Goal: Task Accomplishment & Management: Manage account settings

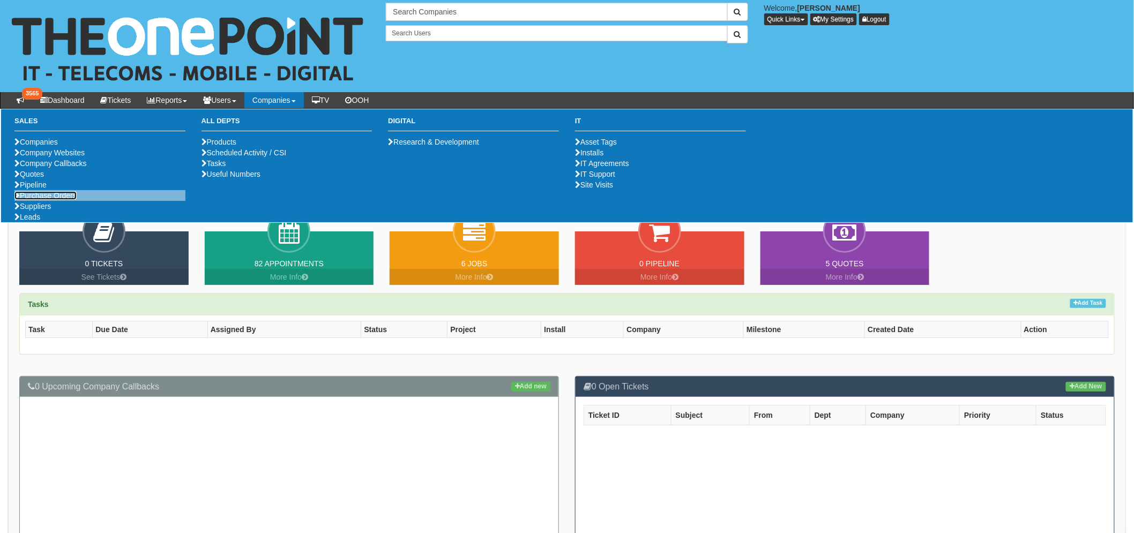
click at [49, 200] on link "Purchase Orders" at bounding box center [45, 195] width 62 height 9
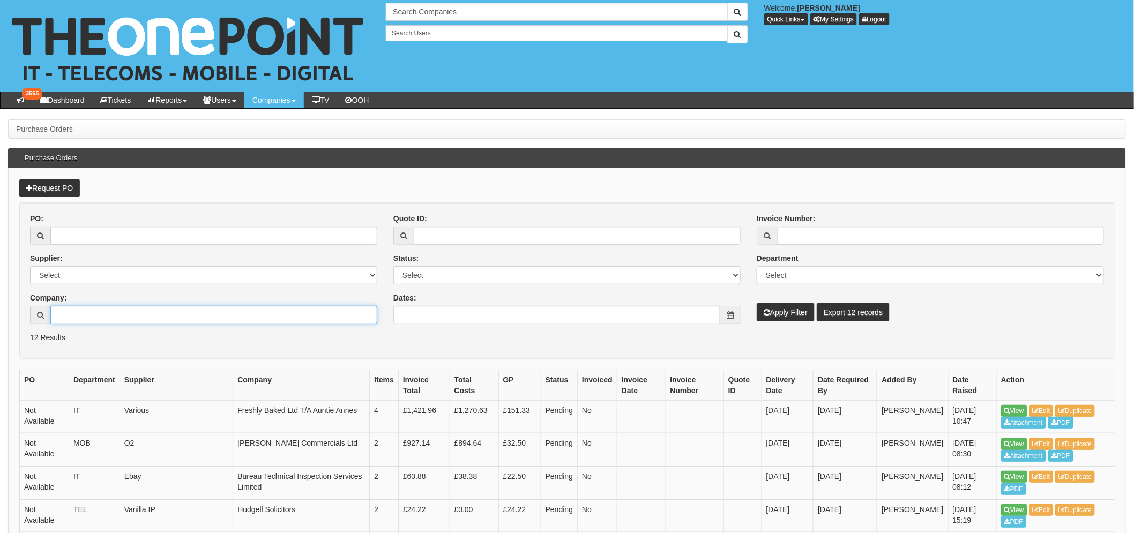
click at [164, 310] on input "Company:" at bounding box center [213, 315] width 327 height 18
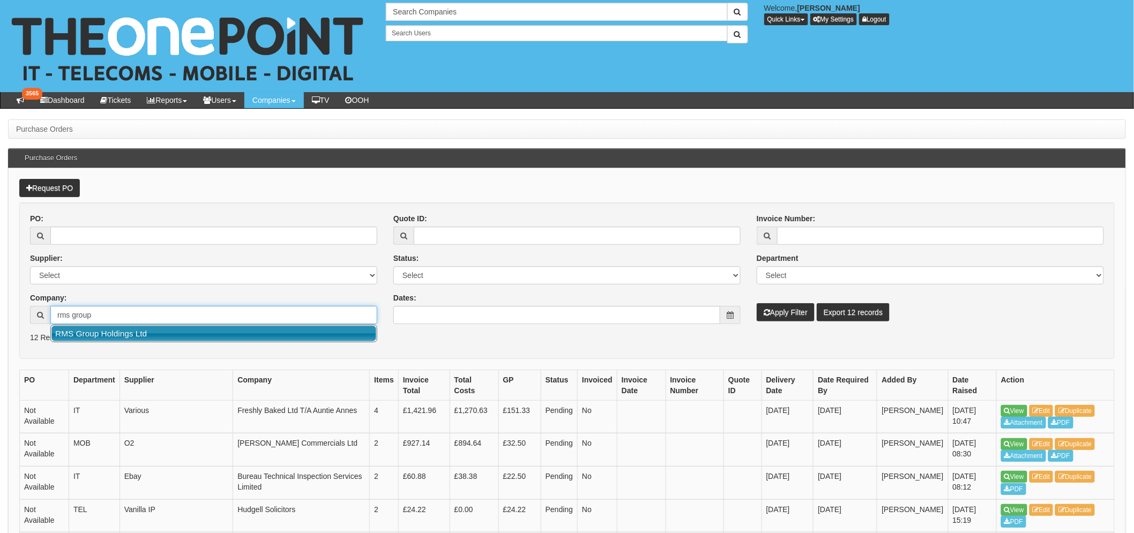
click at [114, 331] on link "RMS Group Holdings Ltd" at bounding box center [213, 334] width 325 height 16
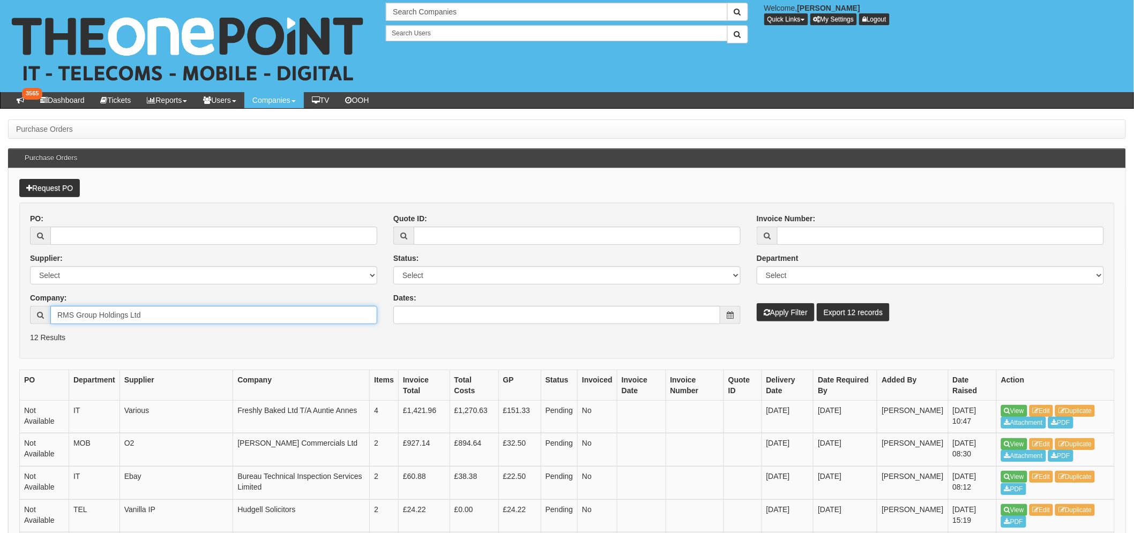
type input "RMS Group Holdings Ltd"
click at [815, 312] on button "Apply Filter" at bounding box center [786, 312] width 58 height 18
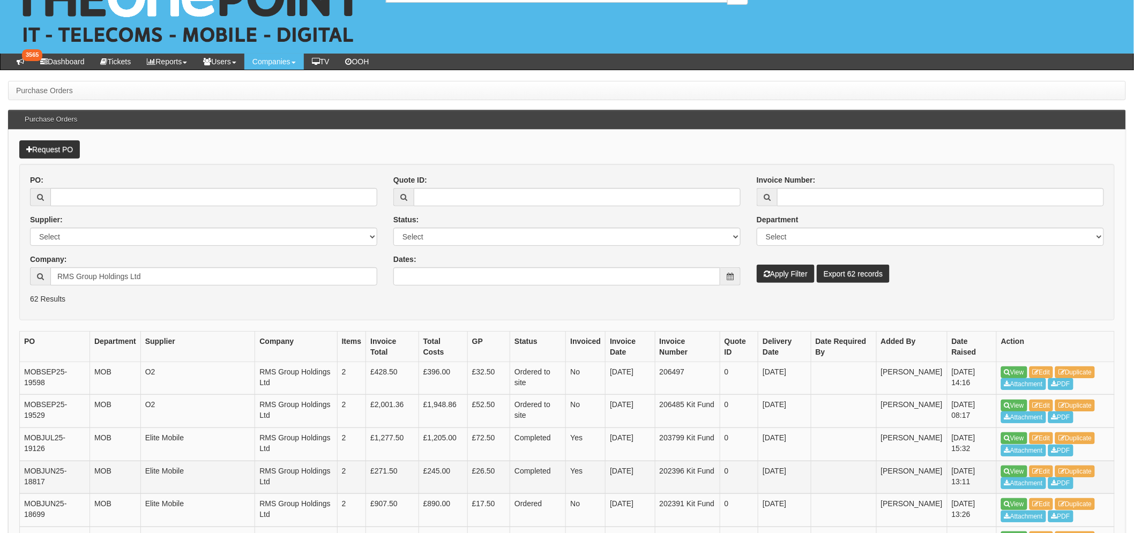
scroll to position [60, 0]
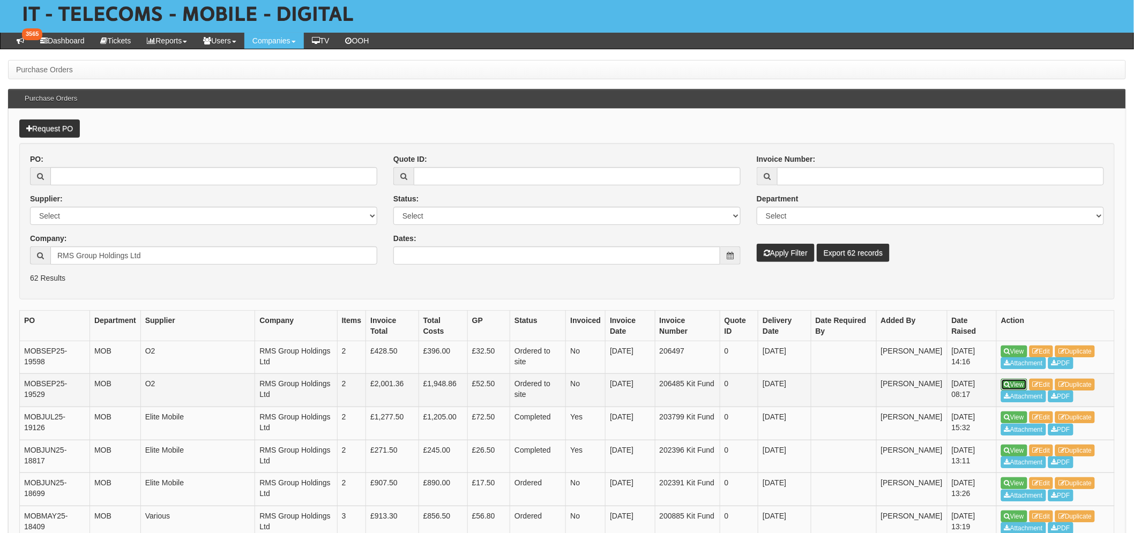
click at [1016, 381] on link "View" at bounding box center [1014, 385] width 26 height 12
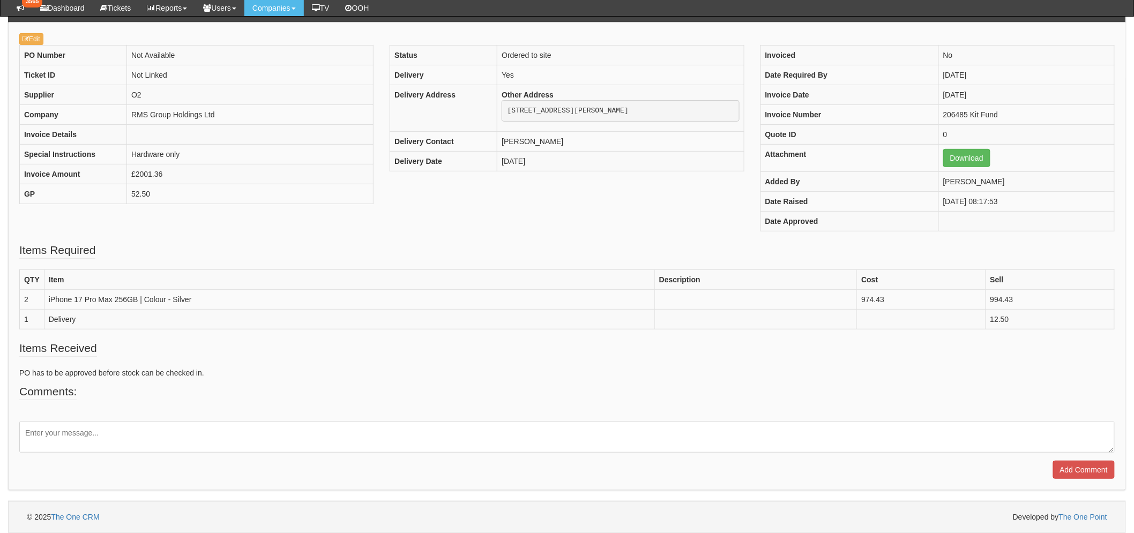
scroll to position [60, 0]
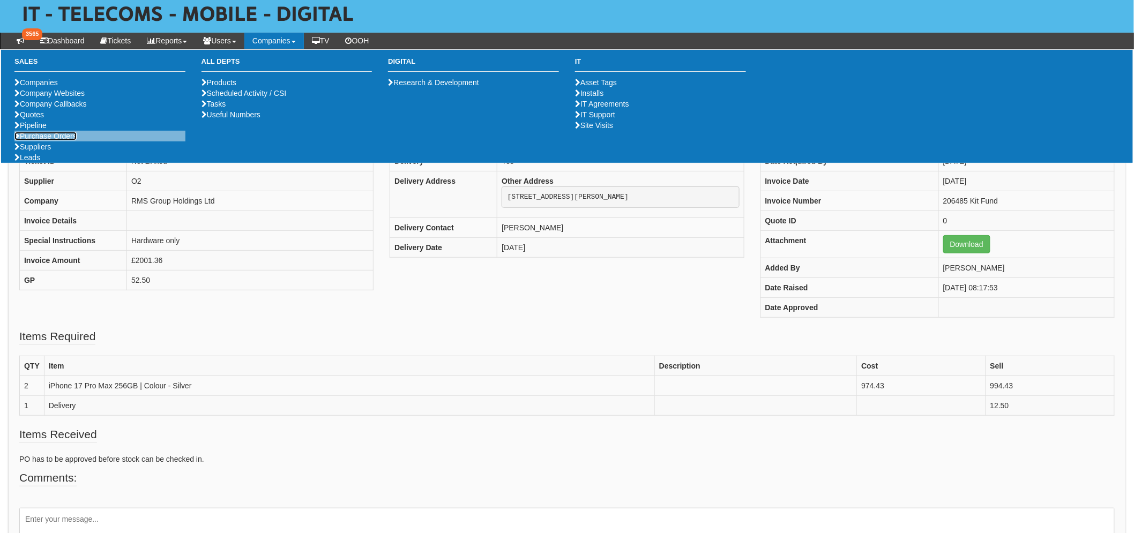
click at [63, 140] on link "Purchase Orders" at bounding box center [45, 136] width 62 height 9
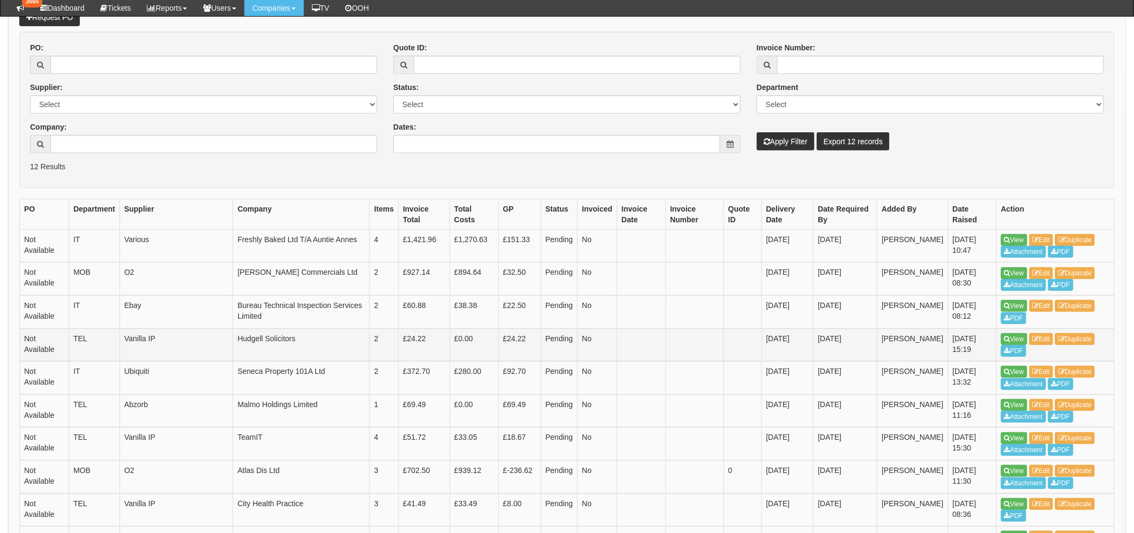
scroll to position [179, 0]
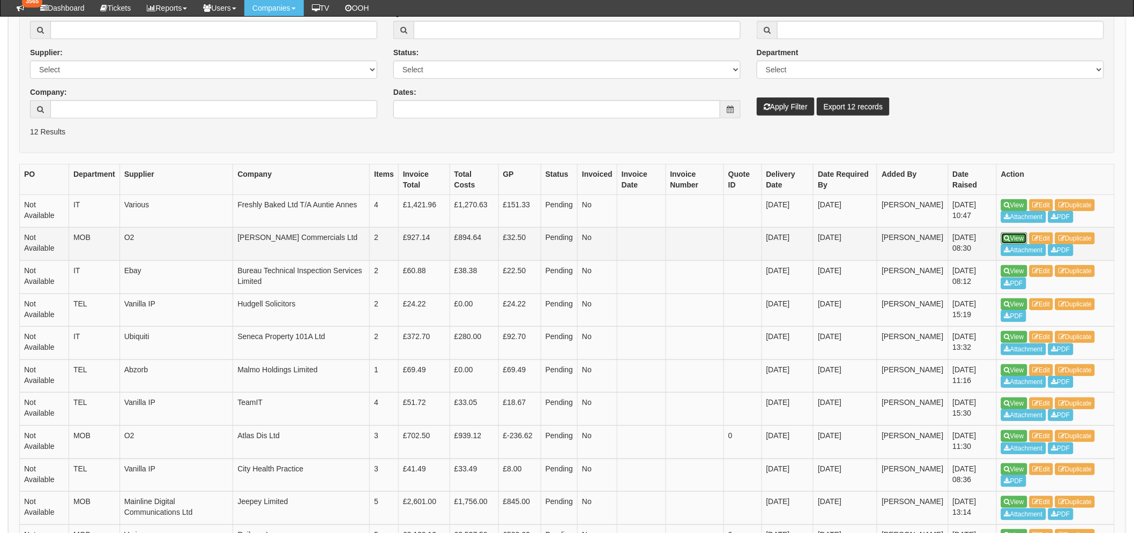
click at [1014, 237] on link "View" at bounding box center [1014, 239] width 26 height 12
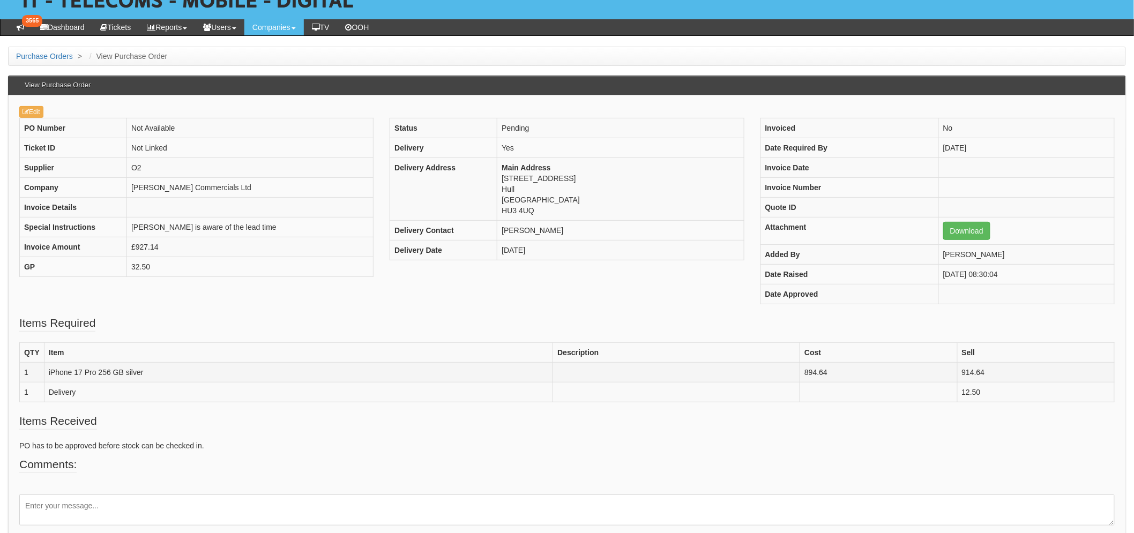
scroll to position [52, 0]
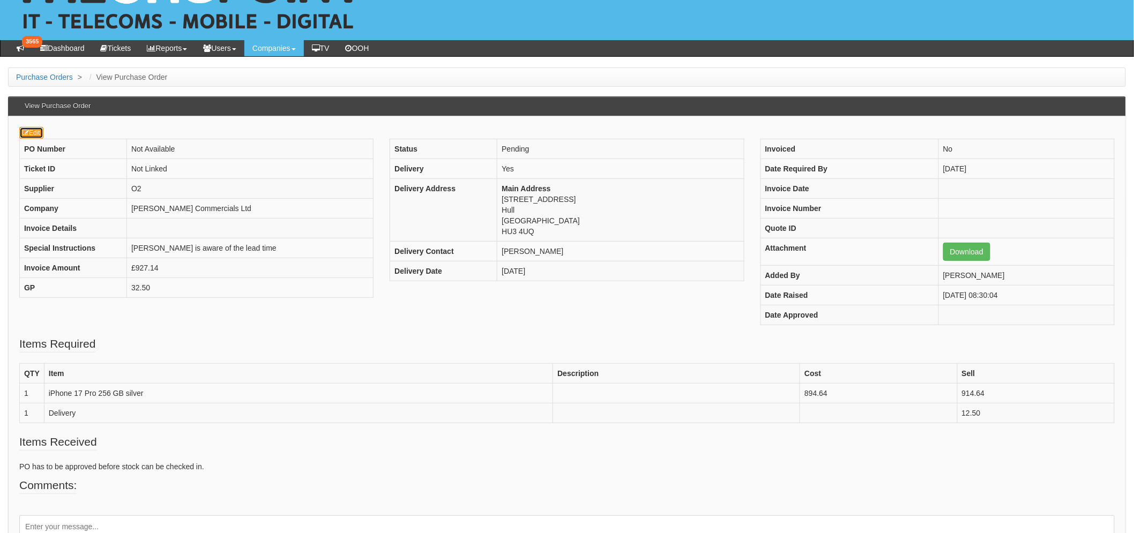
click at [35, 130] on link "Edit" at bounding box center [31, 133] width 24 height 12
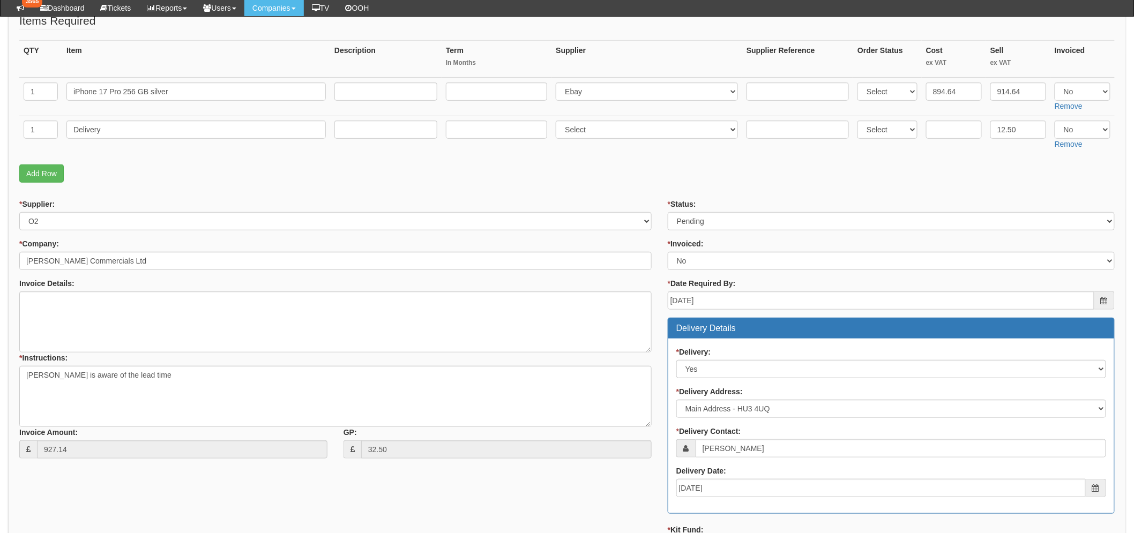
scroll to position [178, 0]
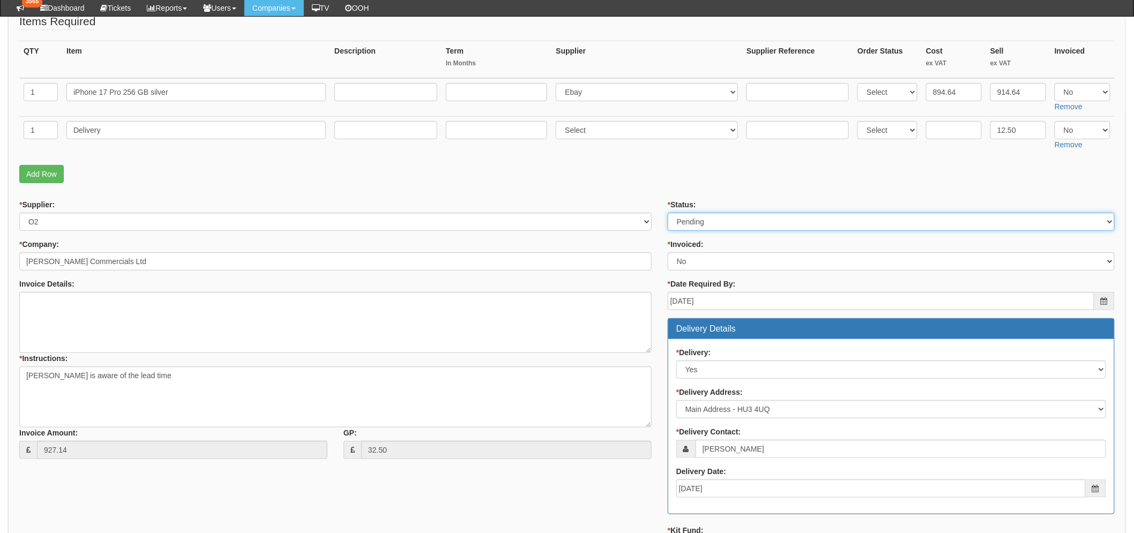
click at [726, 215] on select "Select Approved Completed Delivered Invoiced Ordered Ordered to site Part Order…" at bounding box center [891, 222] width 447 height 18
select select "9"
click at [668, 213] on select "Select Approved Completed Delivered Invoiced Ordered Ordered to site Part Order…" at bounding box center [891, 222] width 447 height 18
click at [654, 181] on p "Add Row" at bounding box center [567, 174] width 1096 height 18
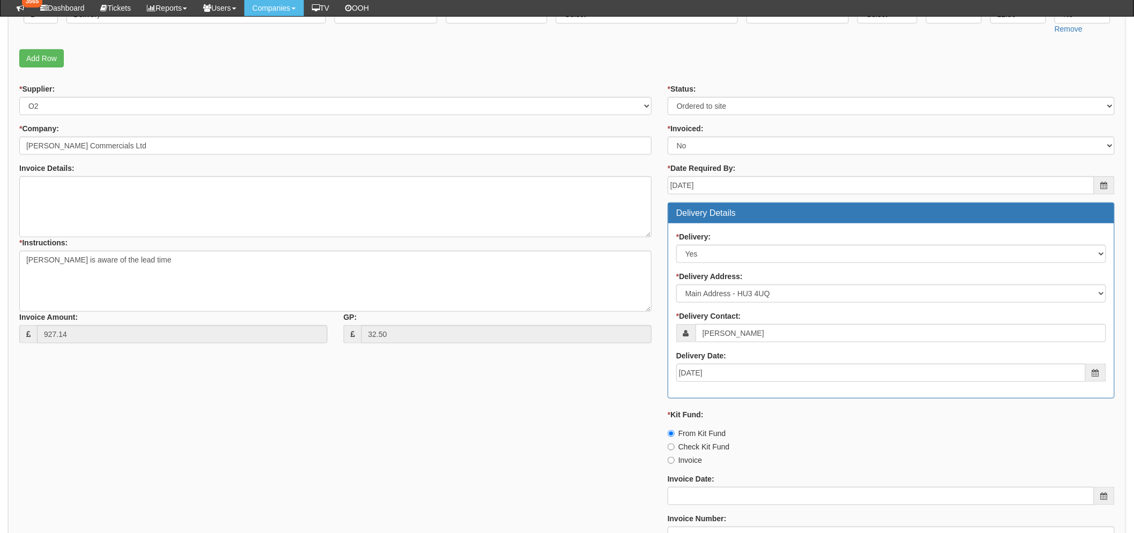
scroll to position [469, 0]
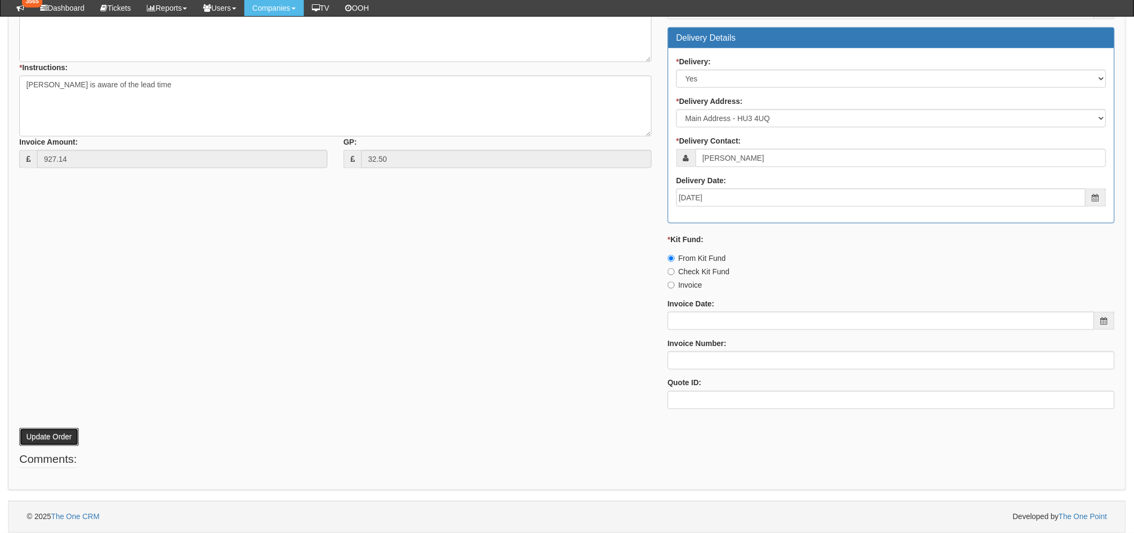
click at [41, 435] on button "Update Order" at bounding box center [49, 437] width 60 height 18
